Goal: Information Seeking & Learning: Find specific fact

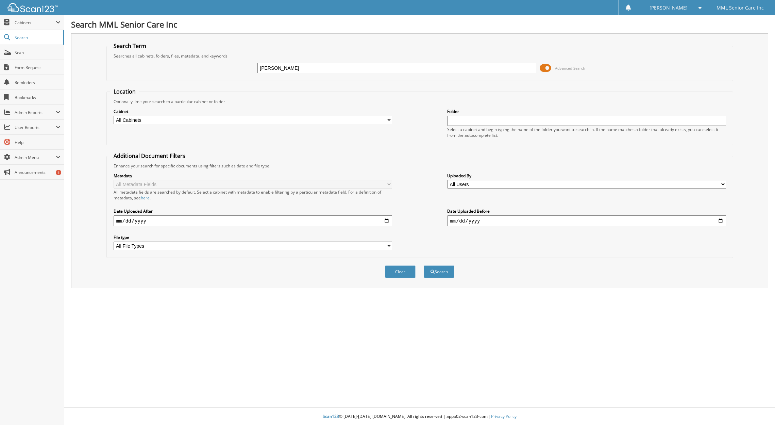
type input "[PERSON_NAME]"
click at [424, 265] on button "Search" at bounding box center [439, 271] width 31 height 13
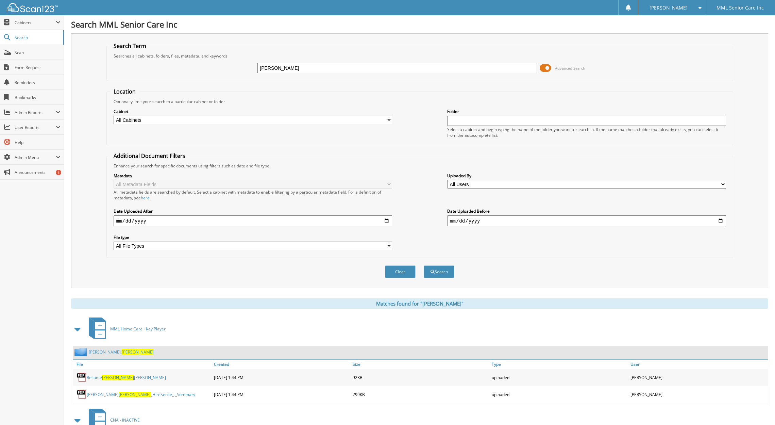
click at [100, 353] on link "[PERSON_NAME]" at bounding box center [121, 352] width 65 height 6
